Goal: Task Accomplishment & Management: Use online tool/utility

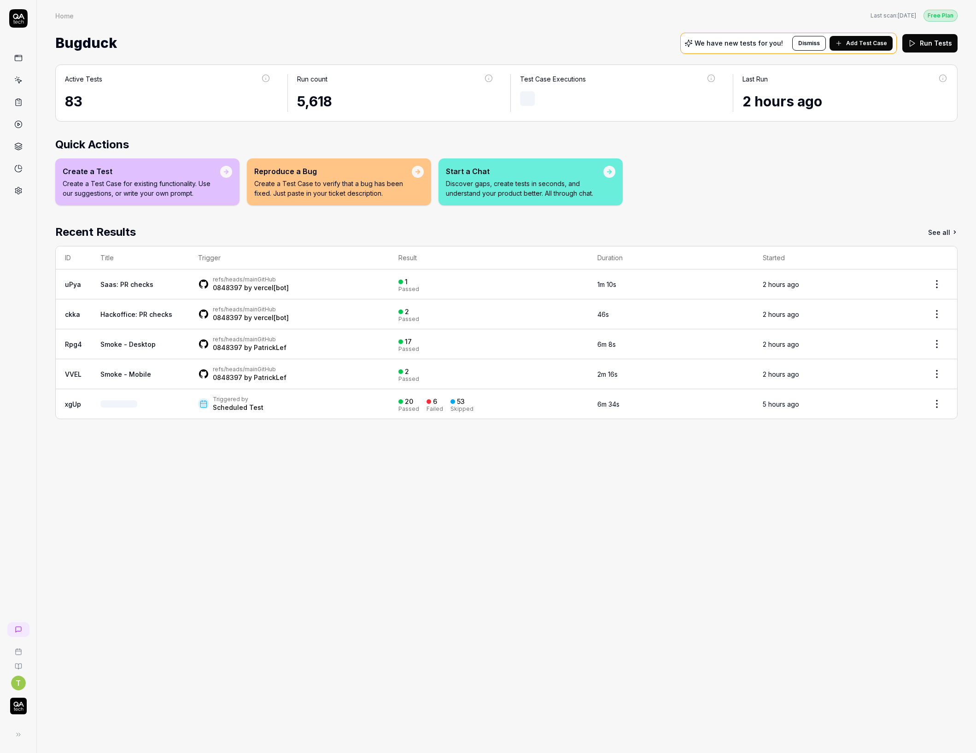
click at [19, 121] on icon at bounding box center [18, 124] width 8 height 8
click at [19, 104] on icon at bounding box center [18, 102] width 8 height 8
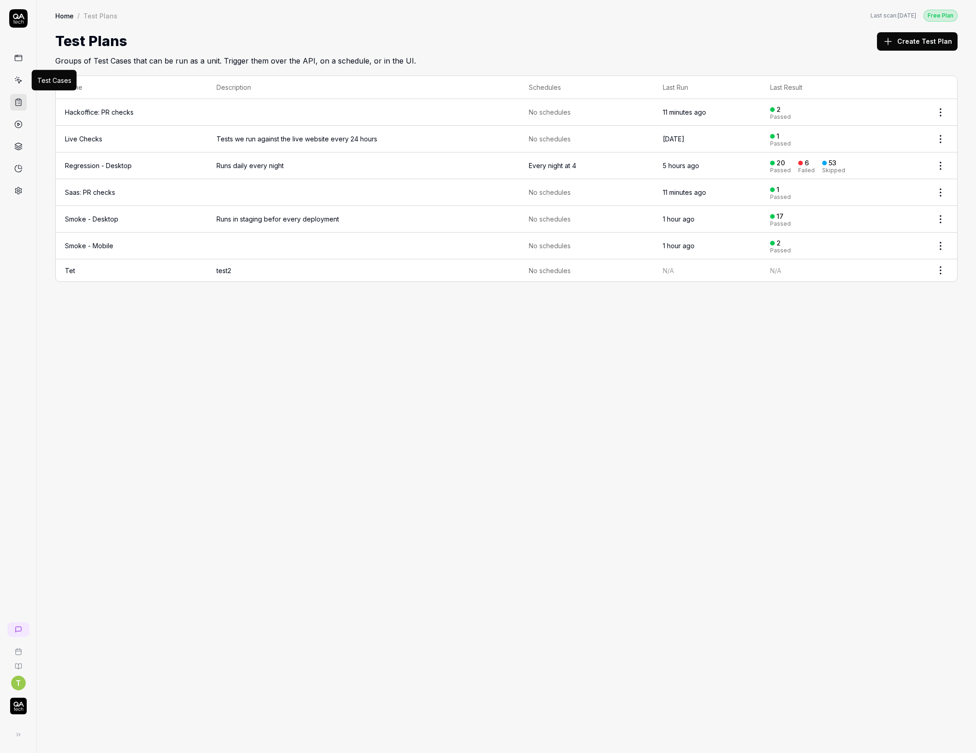
click at [18, 78] on icon at bounding box center [18, 80] width 8 height 8
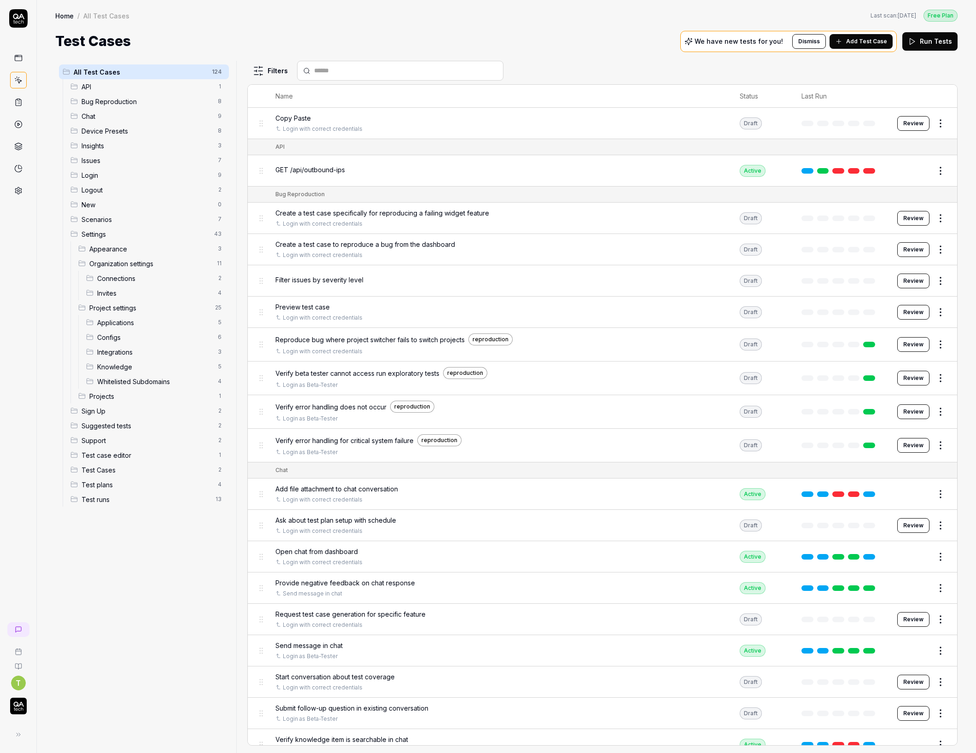
click at [934, 41] on button "Run Tests" at bounding box center [929, 41] width 55 height 18
